Goal: Task Accomplishment & Management: Complete application form

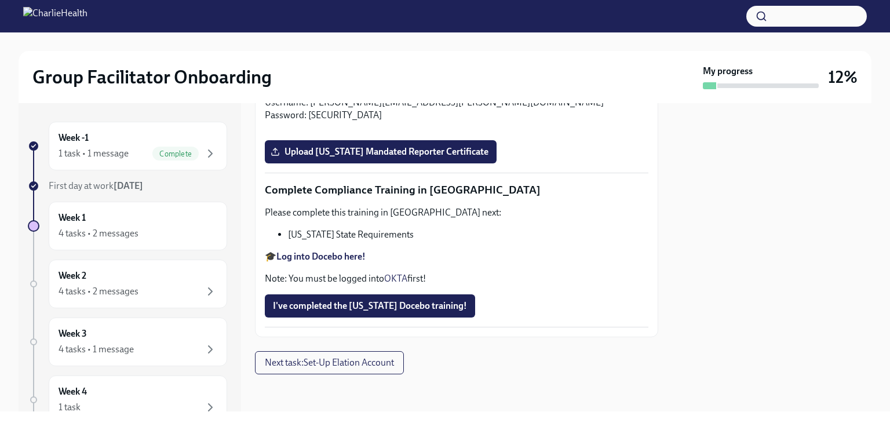
scroll to position [2388, 0]
click at [349, 158] on span "Upload [US_STATE] Mandated Reporter Certificate" at bounding box center [381, 152] width 216 height 12
click at [0, 0] on input "Upload [US_STATE] Mandated Reporter Certificate" at bounding box center [0, 0] width 0 height 0
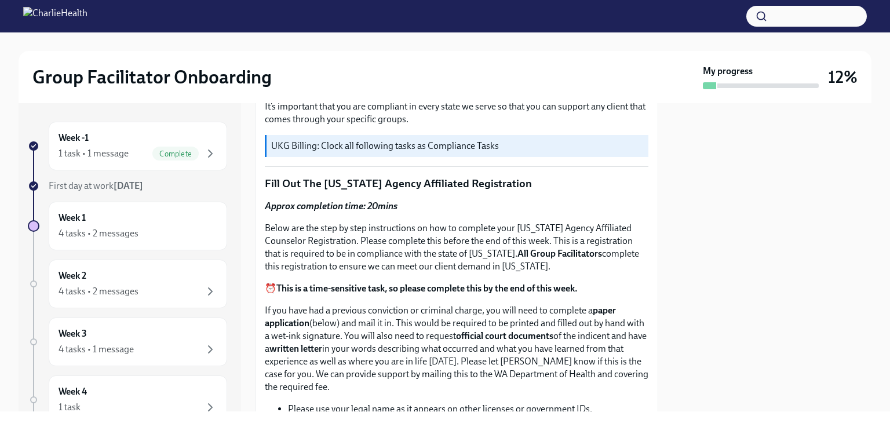
scroll to position [417, 0]
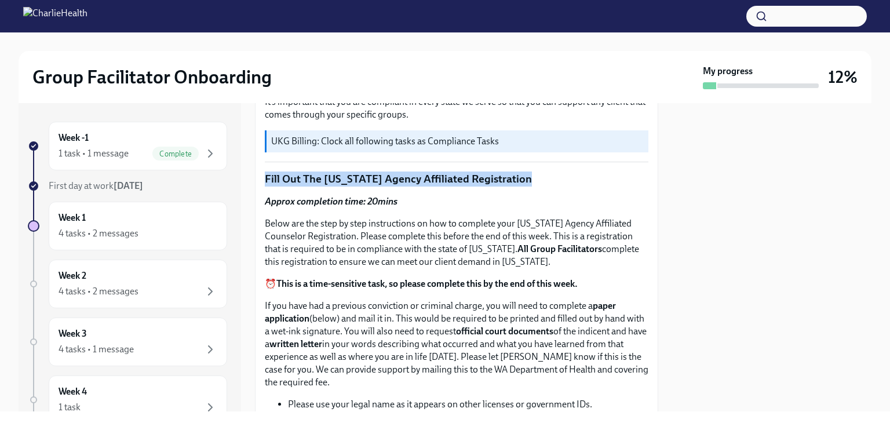
drag, startPoint x: 263, startPoint y: 167, endPoint x: 556, endPoint y: 185, distance: 294.3
copy p "Fill Out The [US_STATE] Agency Affiliated Registration"
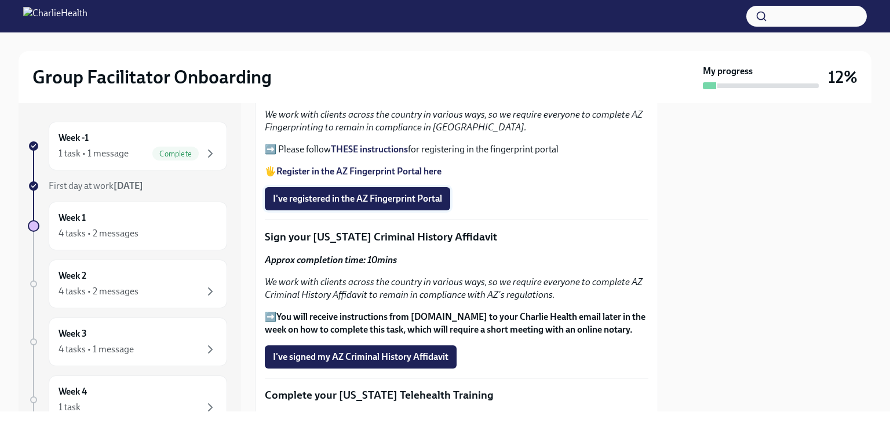
scroll to position [1402, 0]
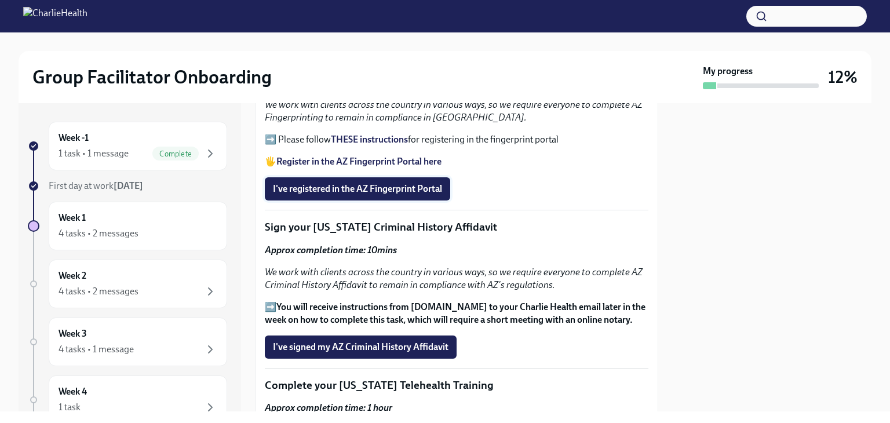
click at [273, 183] on span "I've registered in the AZ Fingerprint Portal" at bounding box center [357, 189] width 169 height 12
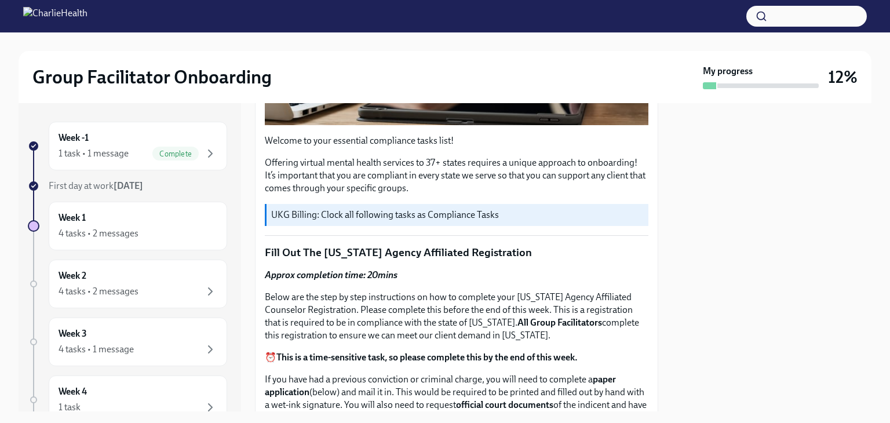
scroll to position [348, 0]
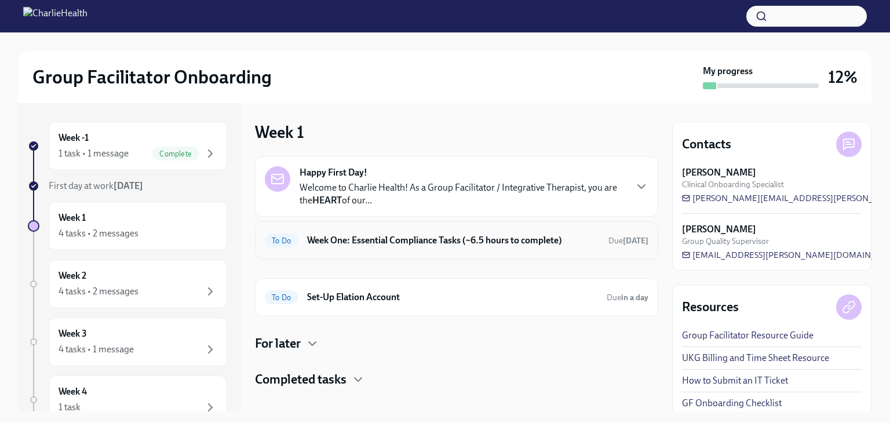
click at [340, 245] on h6 "Week One: Essential Compliance Tasks (~6.5 hours to complete)" at bounding box center [453, 240] width 292 height 13
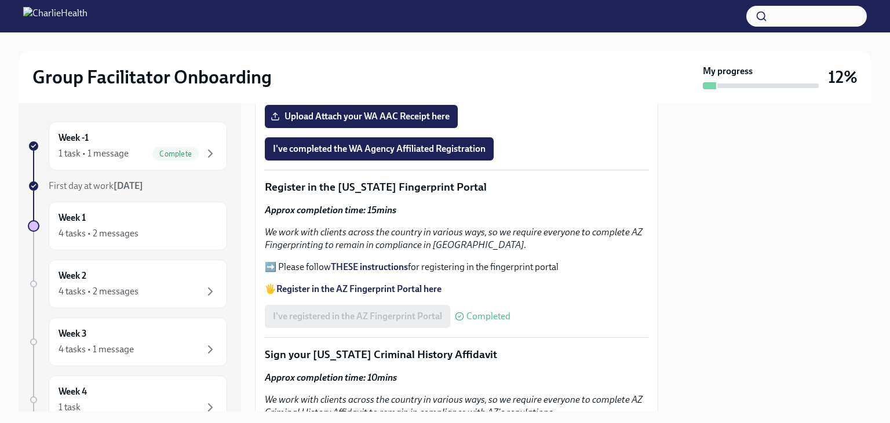
scroll to position [1217, 0]
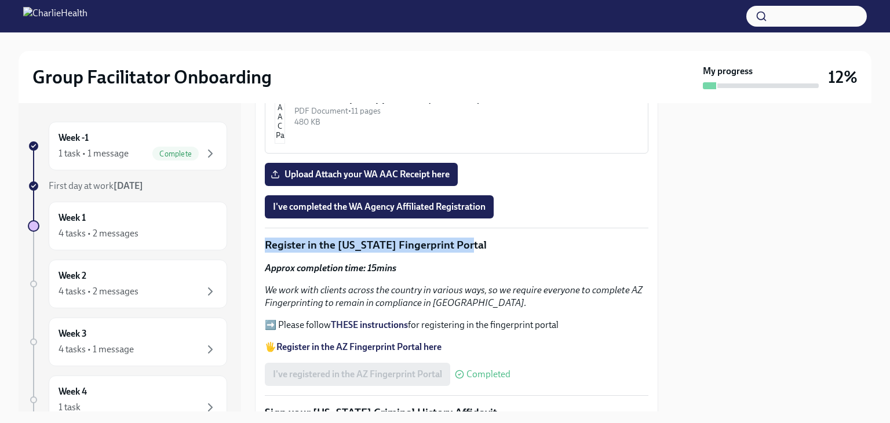
drag, startPoint x: 265, startPoint y: 212, endPoint x: 480, endPoint y: 209, distance: 215.0
click at [480, 238] on p "Register in the [US_STATE] Fingerprint Portal" at bounding box center [457, 245] width 384 height 15
copy p "Register in the [US_STATE] Fingerprint Portal"
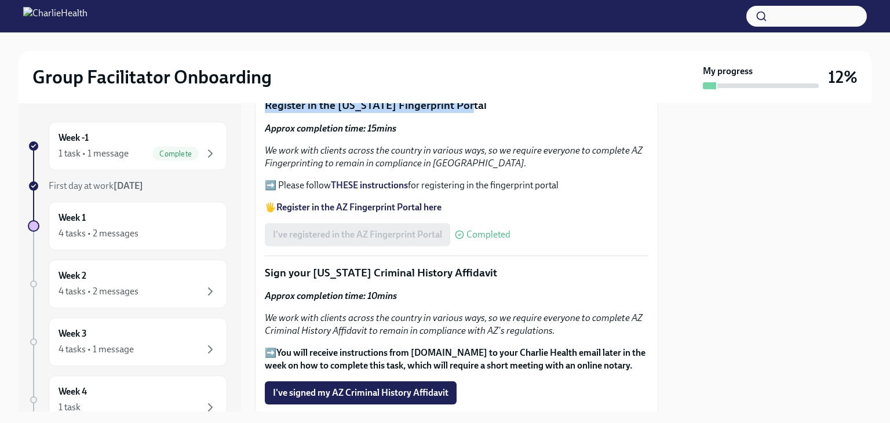
scroll to position [1391, 0]
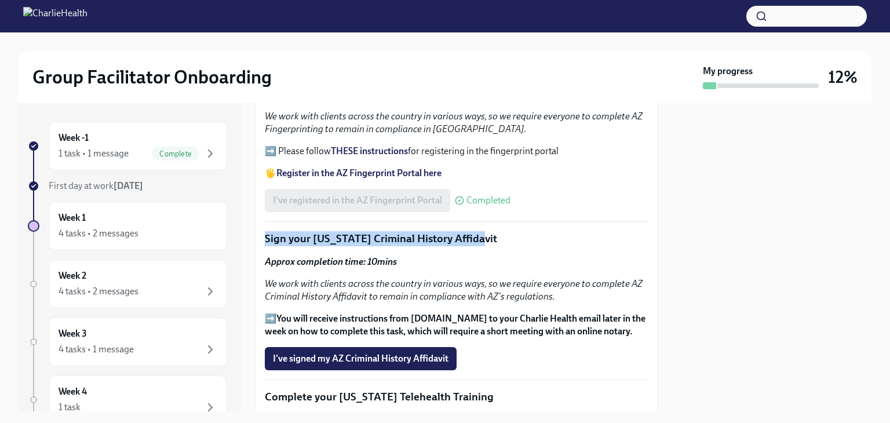
drag, startPoint x: 265, startPoint y: 205, endPoint x: 477, endPoint y: 209, distance: 211.6
click at [477, 231] on p "Sign your [US_STATE] Criminal History Affidavit" at bounding box center [457, 238] width 384 height 15
copy p "Sign your [US_STATE] Criminal History Affidavit"
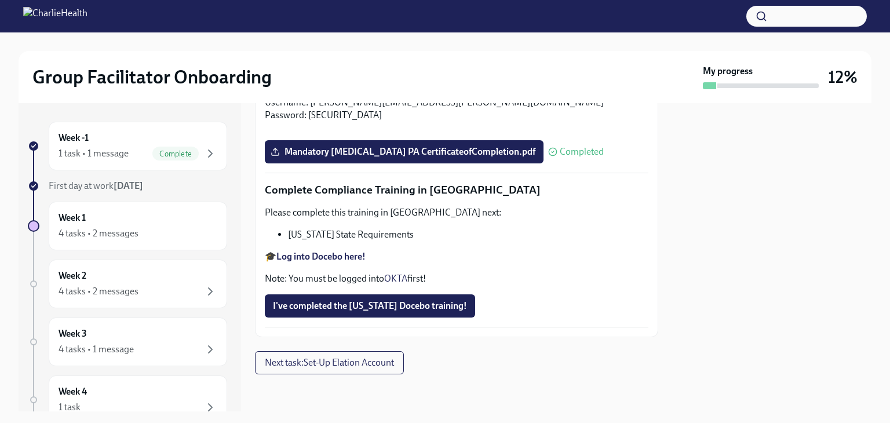
scroll to position [2561, 0]
